Goal: Information Seeking & Learning: Learn about a topic

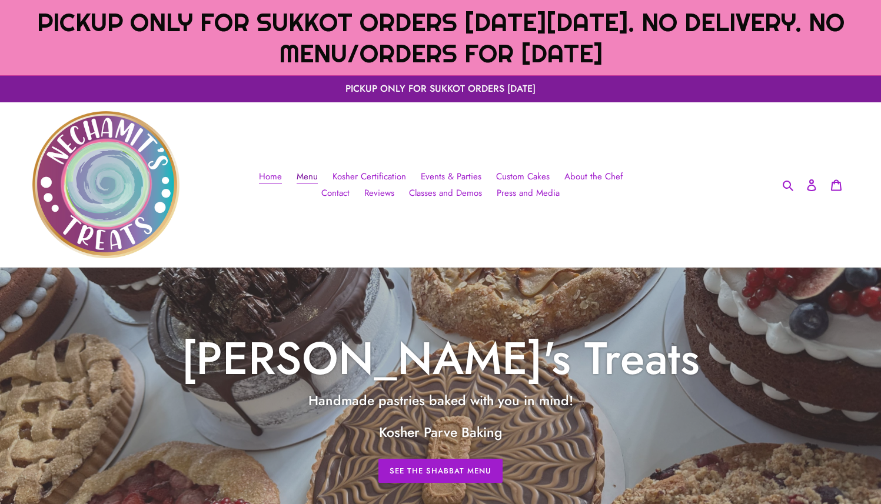
click at [318, 177] on span "Menu" at bounding box center [306, 177] width 21 height 14
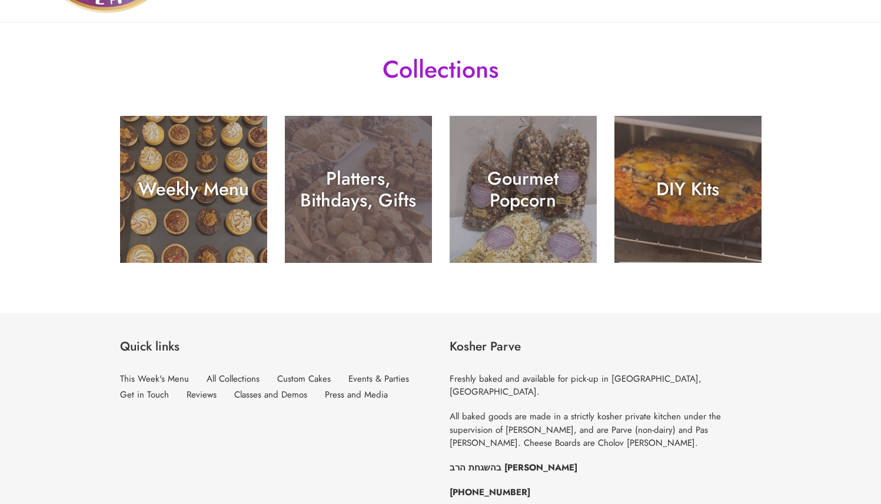
scroll to position [245, 0]
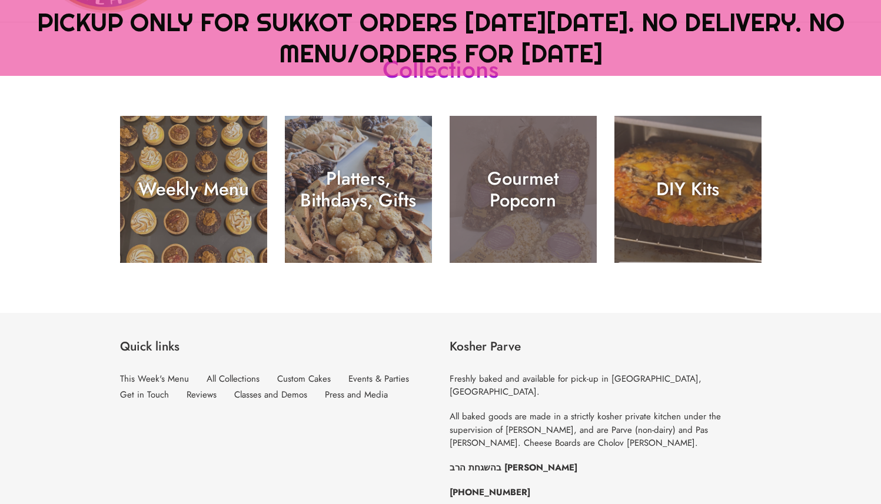
click at [526, 263] on div "Gourmet Popcorn" at bounding box center [522, 263] width 147 height 0
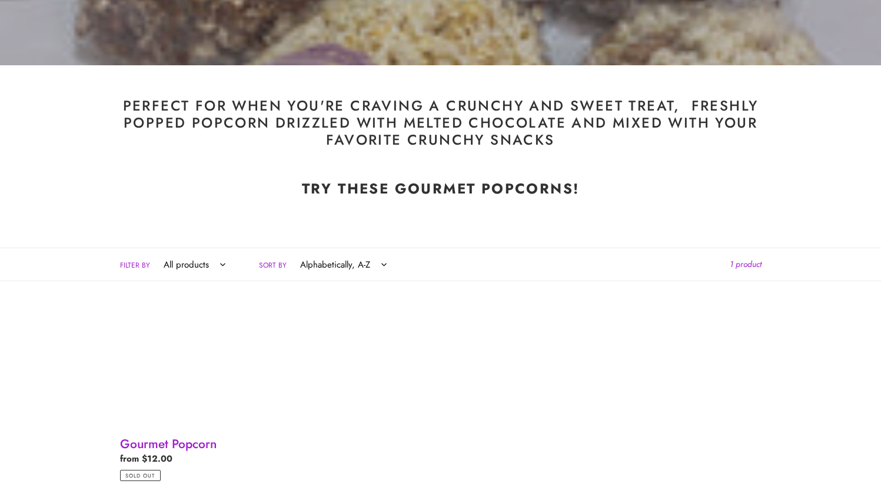
scroll to position [373, 0]
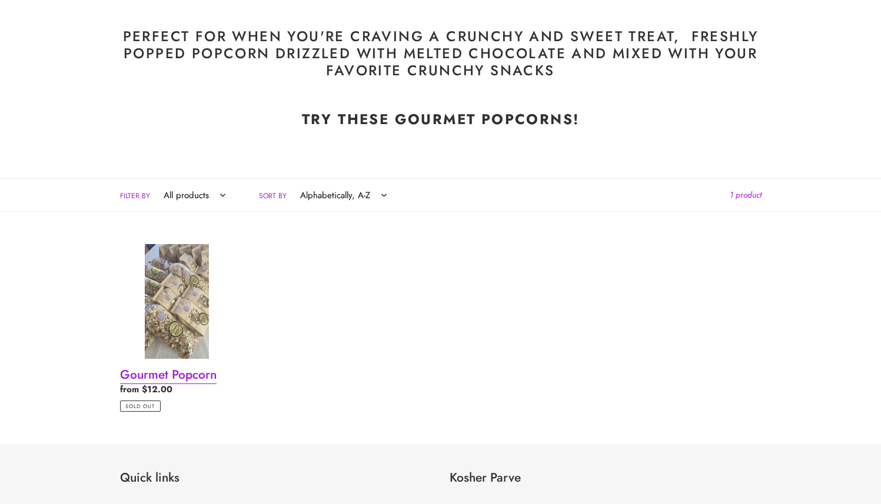
click at [208, 278] on link "Gourmet Popcorn" at bounding box center [177, 328] width 114 height 168
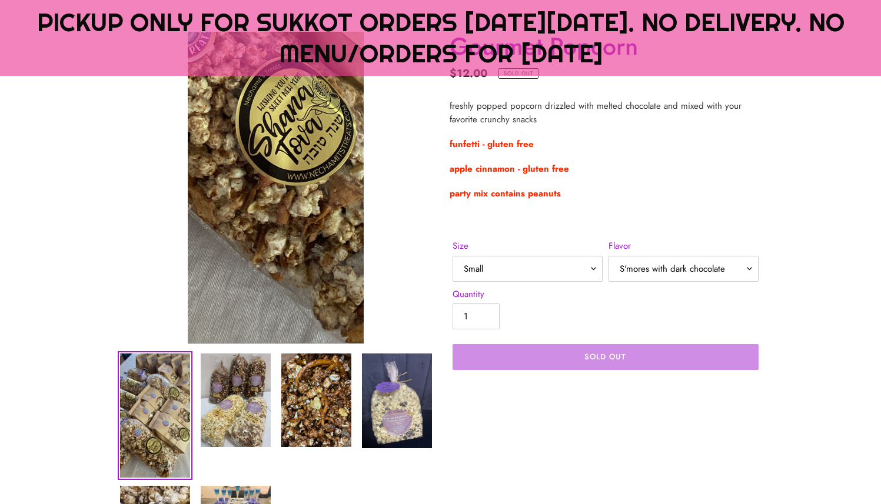
scroll to position [355, 0]
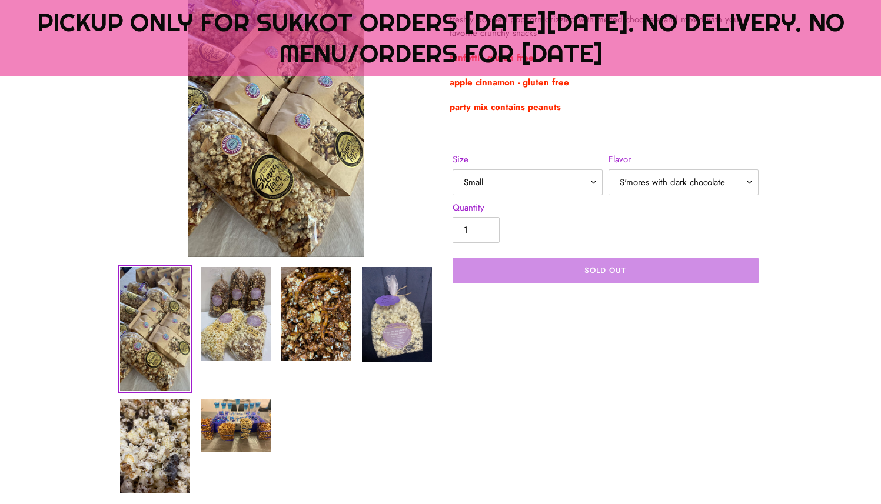
click at [155, 323] on img at bounding box center [155, 329] width 72 height 126
click at [222, 313] on img at bounding box center [235, 314] width 72 height 96
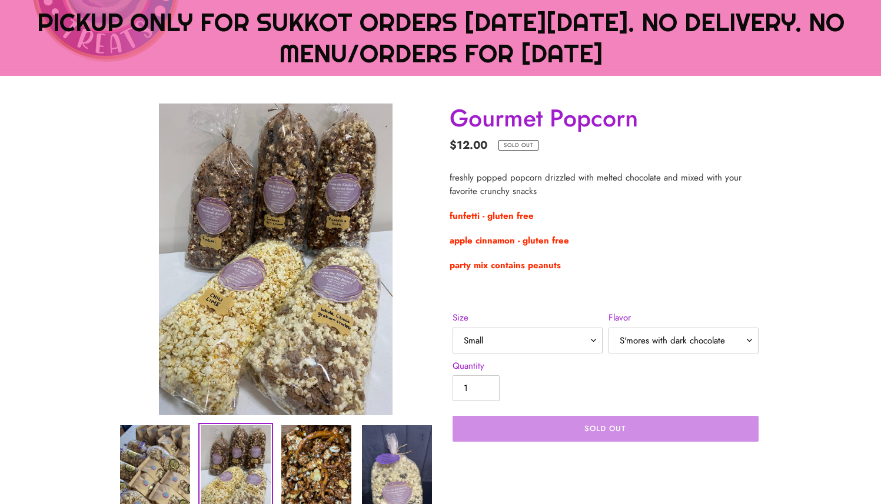
scroll to position [195, 0]
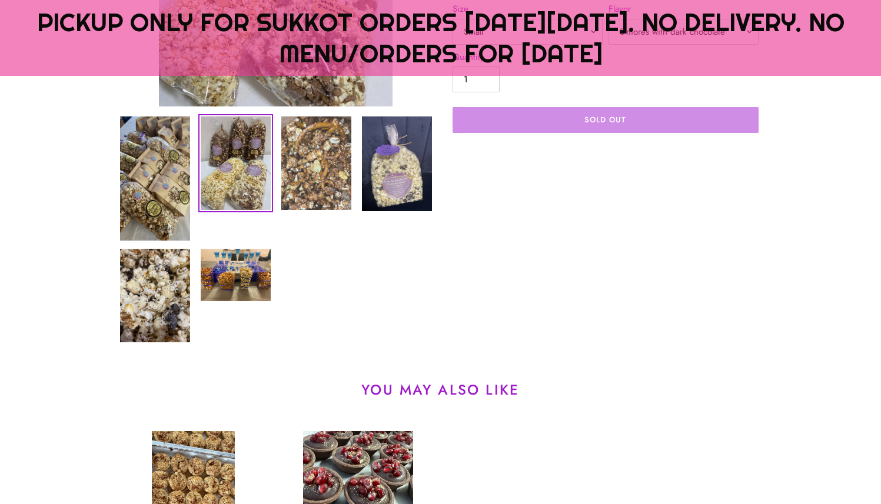
click at [338, 172] on img at bounding box center [316, 163] width 72 height 96
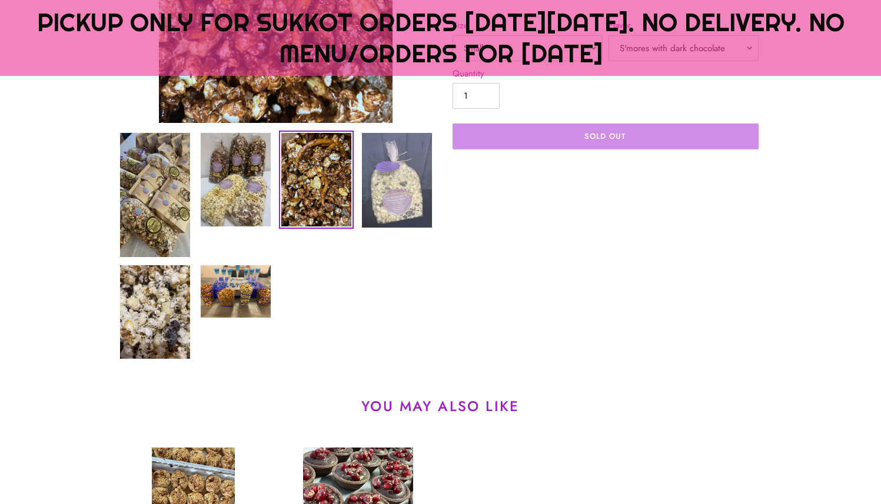
click at [371, 178] on img at bounding box center [397, 180] width 72 height 97
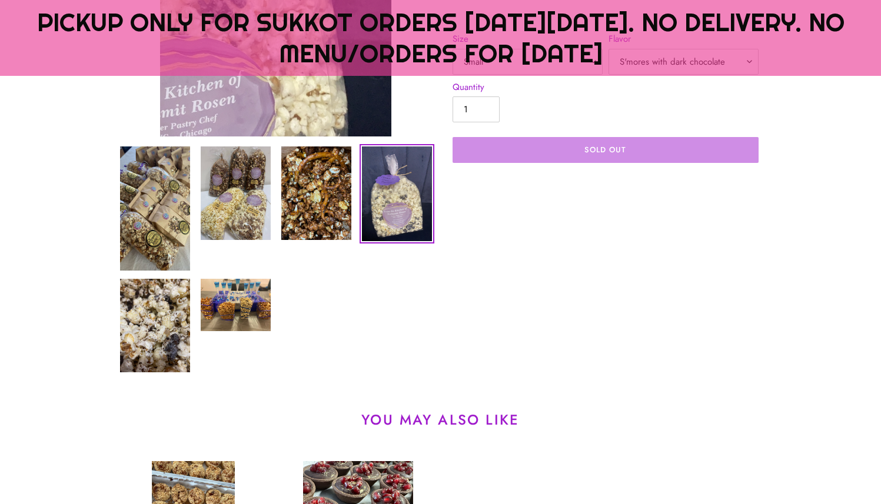
scroll to position [586, 0]
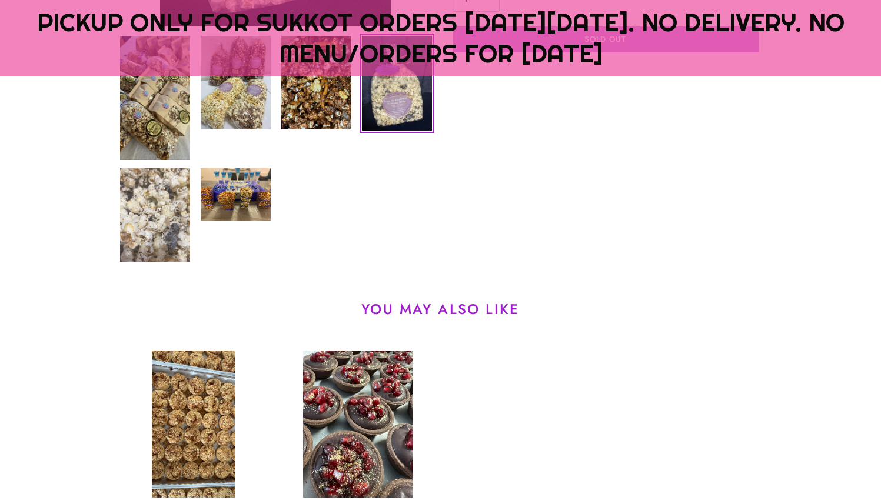
click at [162, 212] on img at bounding box center [155, 215] width 72 height 96
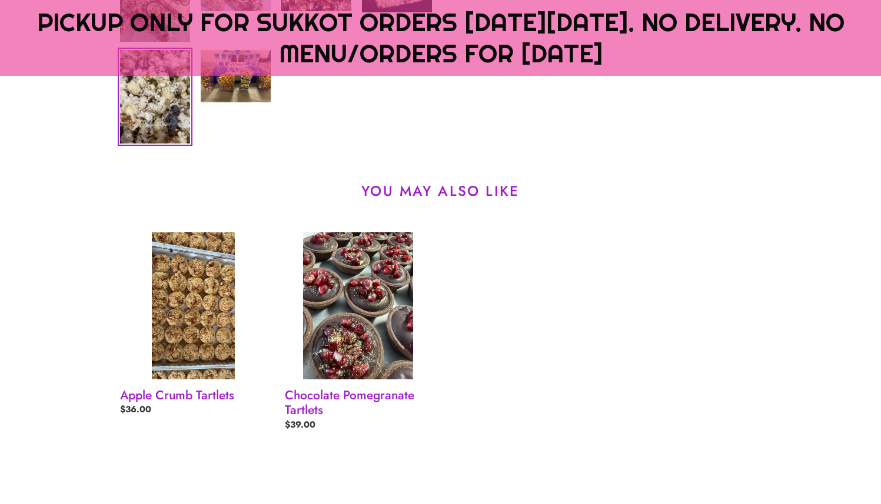
scroll to position [786, 0]
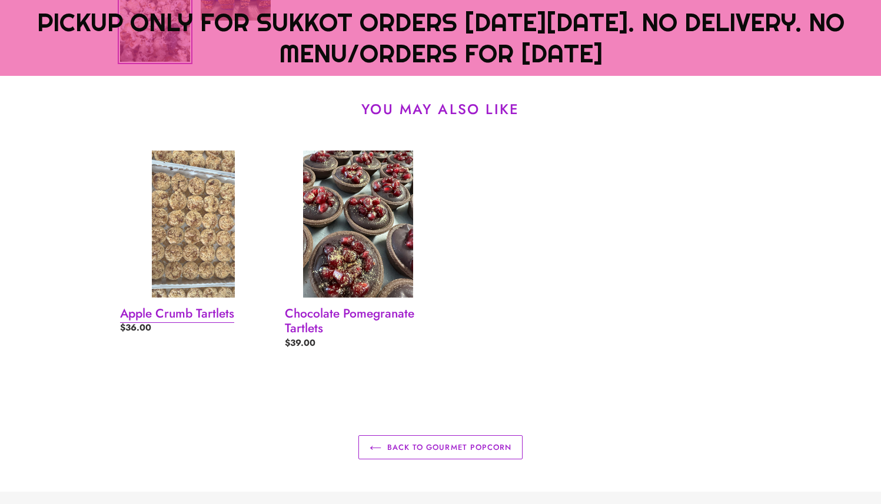
click at [205, 233] on link "Apple Crumb Tartlets" at bounding box center [193, 245] width 147 height 189
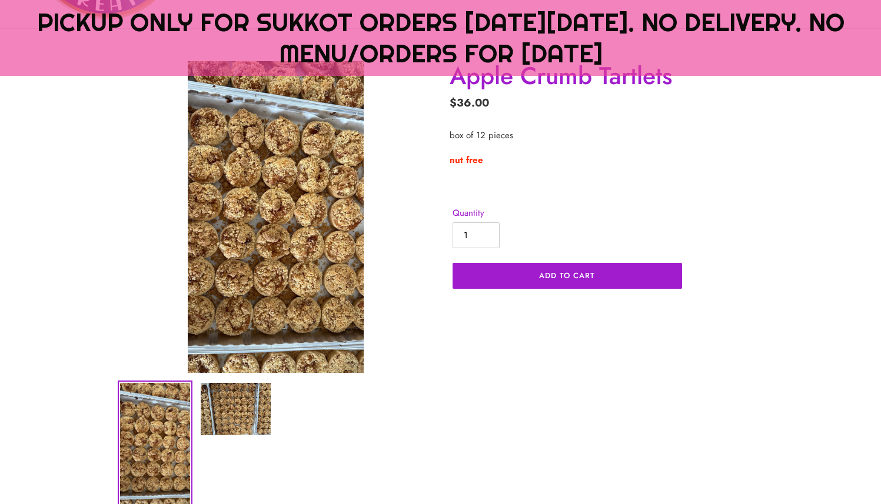
scroll to position [244, 0]
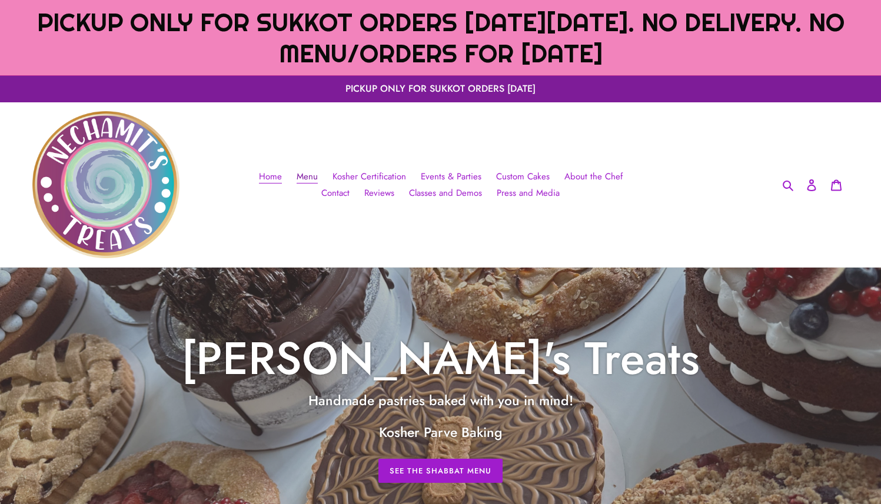
click at [311, 179] on span "Menu" at bounding box center [306, 177] width 21 height 14
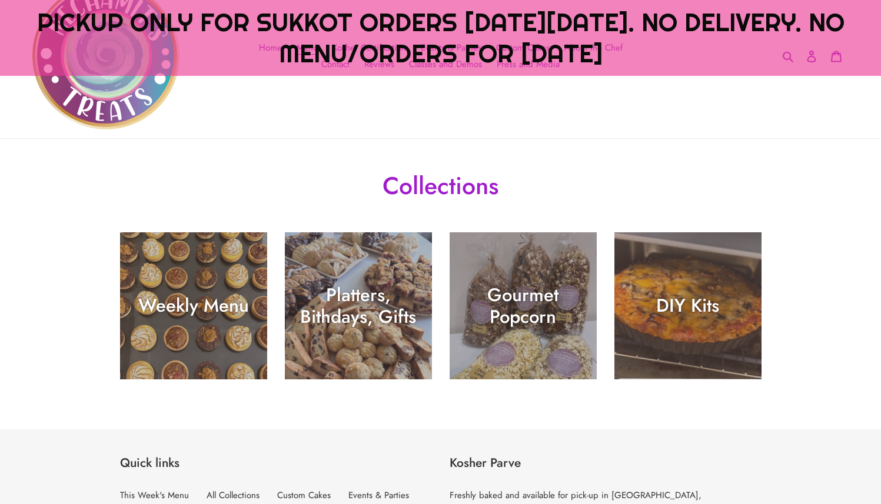
scroll to position [113, 0]
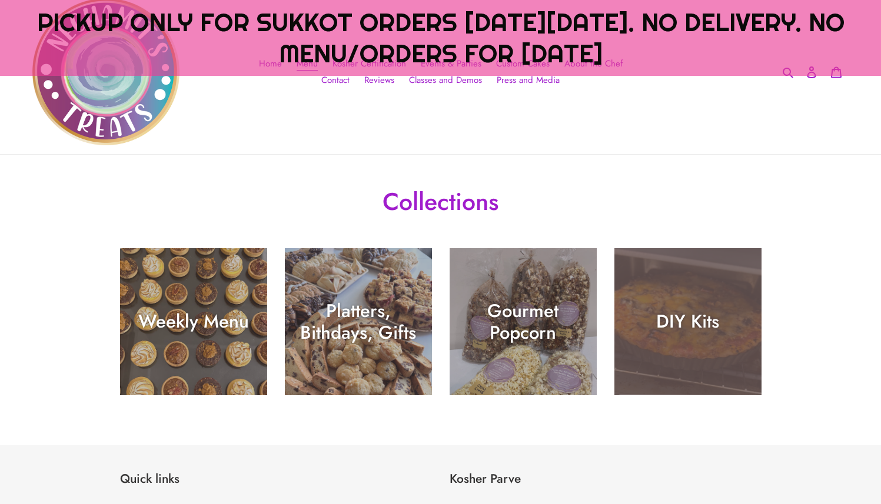
click at [655, 395] on div "DIY Kits" at bounding box center [687, 395] width 147 height 0
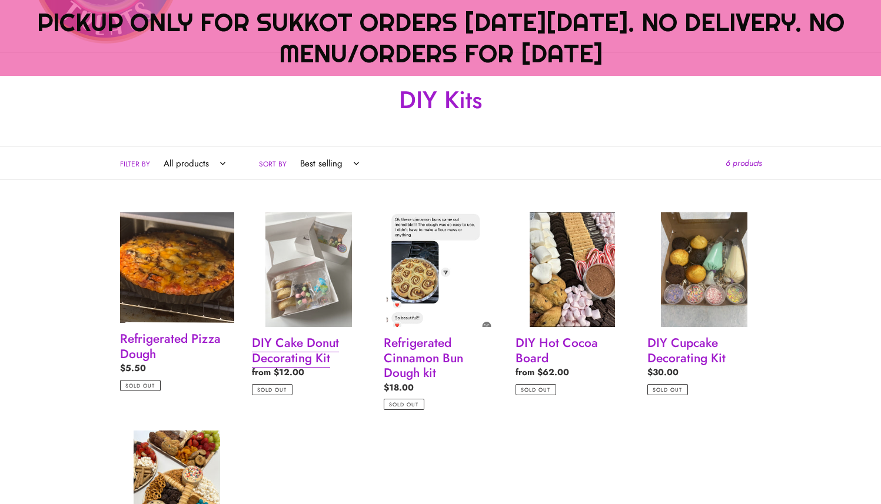
scroll to position [178, 0]
